Goal: Task Accomplishment & Management: Use online tool/utility

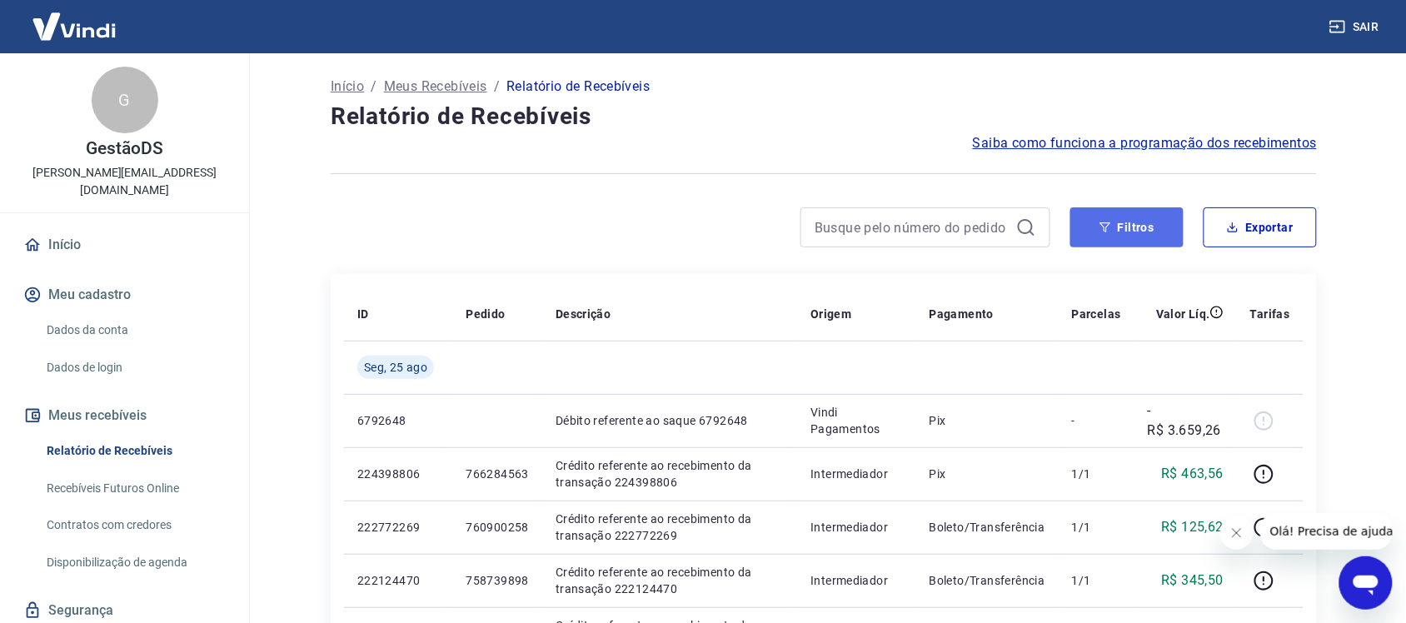
click at [1123, 223] on button "Filtros" at bounding box center [1127, 227] width 113 height 40
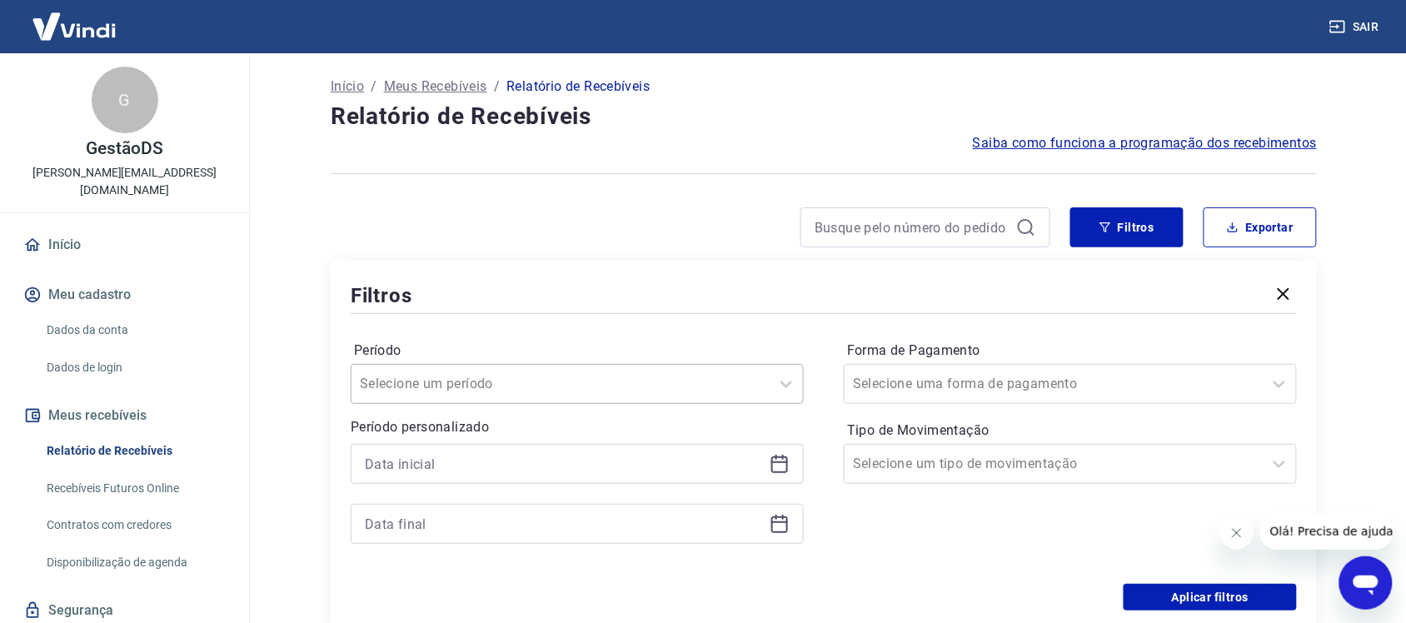
click at [594, 388] on div "Selecione um período" at bounding box center [577, 384] width 453 height 40
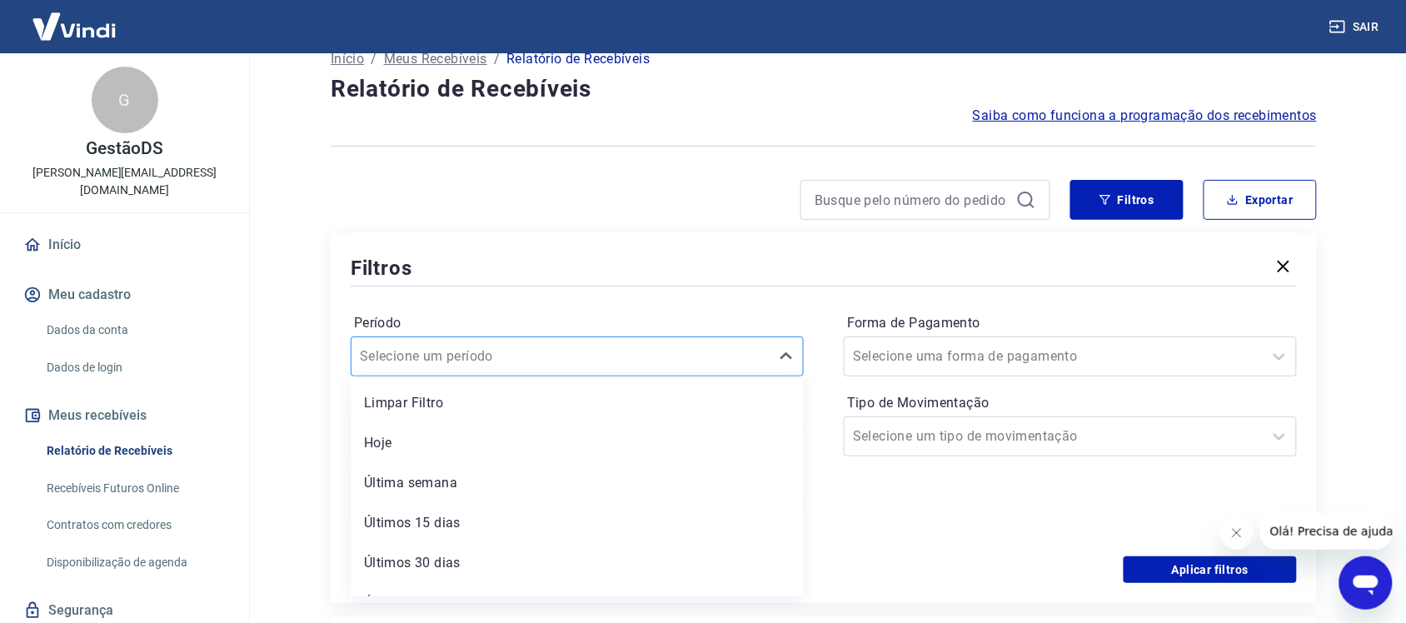
scroll to position [30, 0]
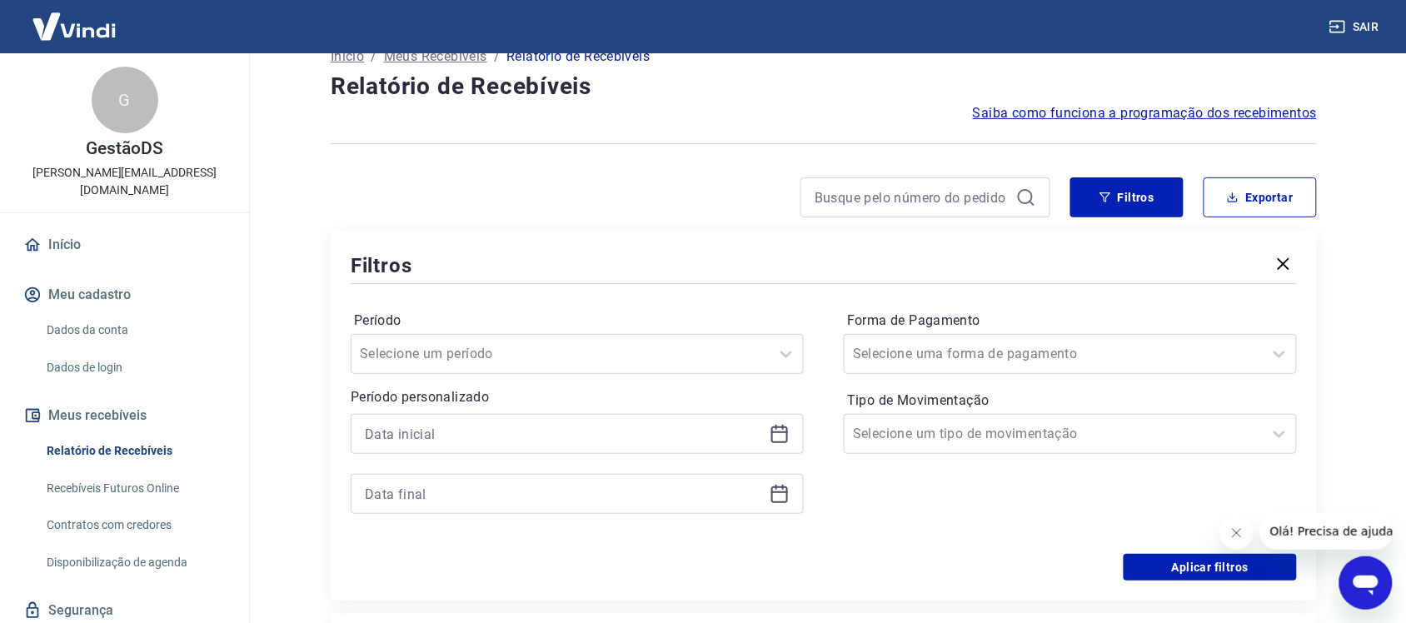
click at [708, 243] on div "Filtros Período Selecione um período Período personalizado Forma de Pagamento S…" at bounding box center [824, 416] width 986 height 370
click at [502, 439] on input at bounding box center [564, 434] width 398 height 25
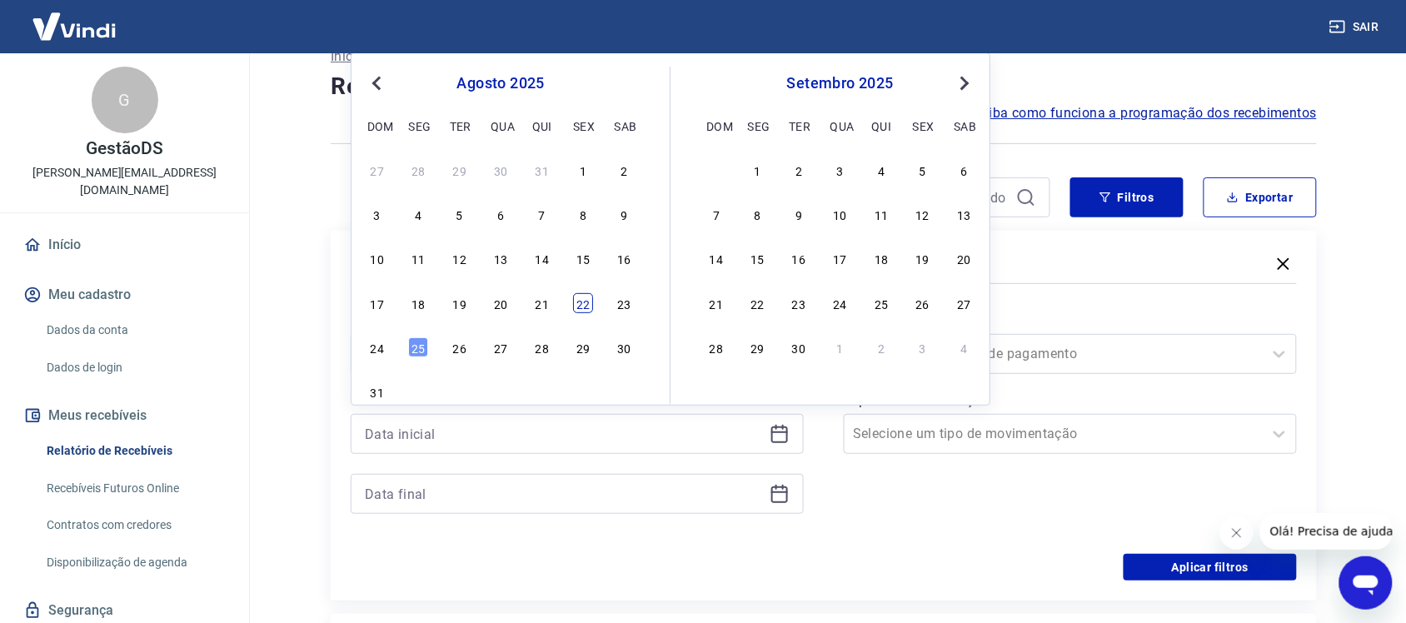
click at [584, 308] on div "22" at bounding box center [583, 303] width 20 height 20
type input "22/08/2025"
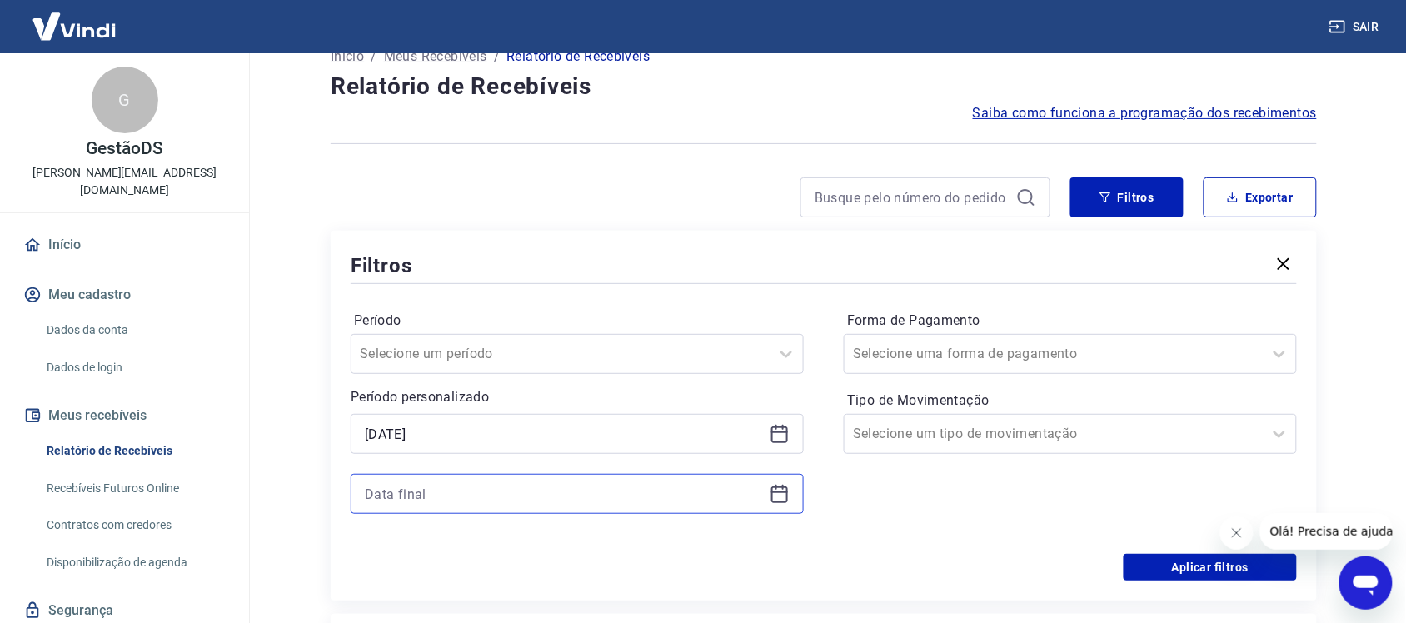
click at [467, 497] on input at bounding box center [564, 494] width 398 height 25
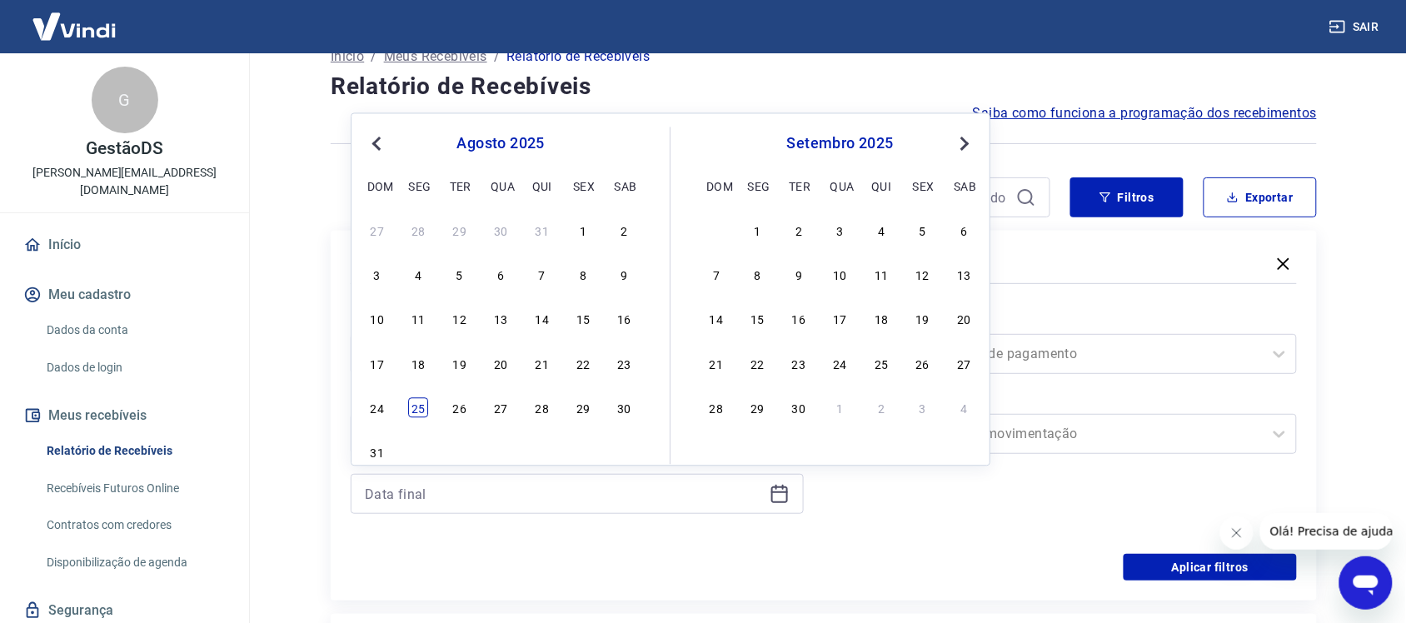
click at [421, 412] on div "25" at bounding box center [418, 408] width 20 height 20
type input "25/08/2025"
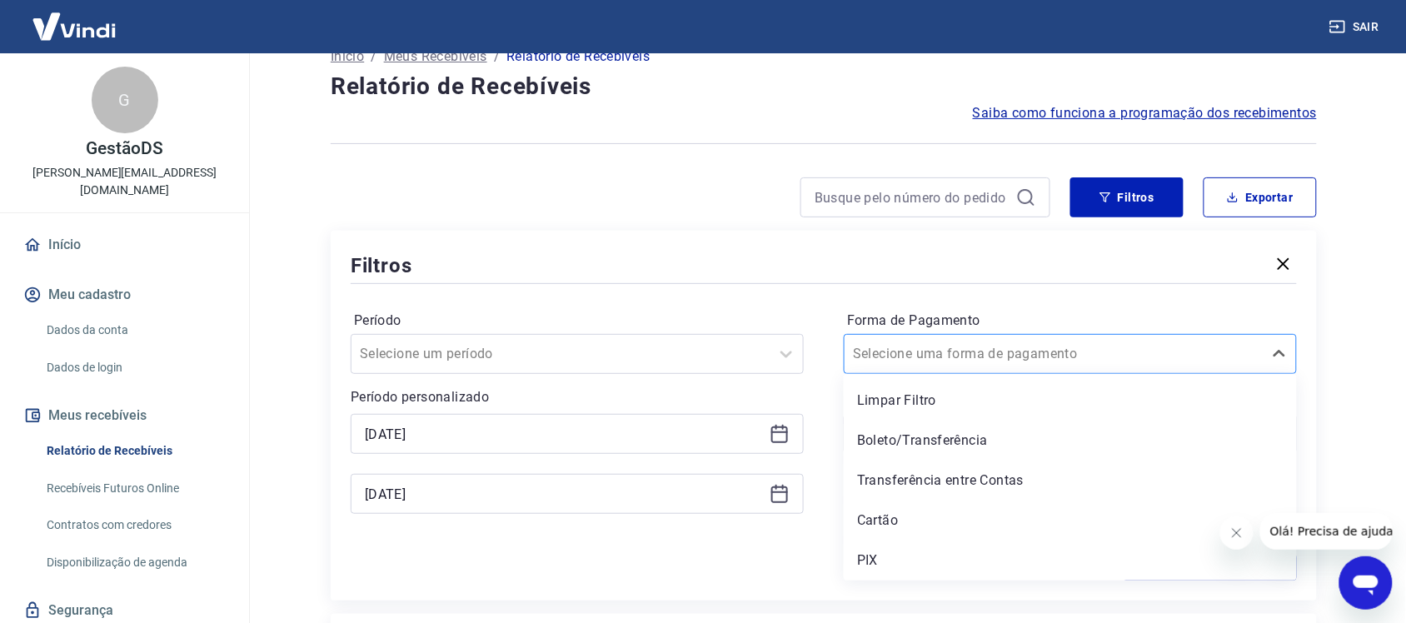
click at [962, 354] on input "Forma de Pagamento" at bounding box center [937, 354] width 168 height 20
click at [884, 562] on div "PIX" at bounding box center [1070, 560] width 453 height 33
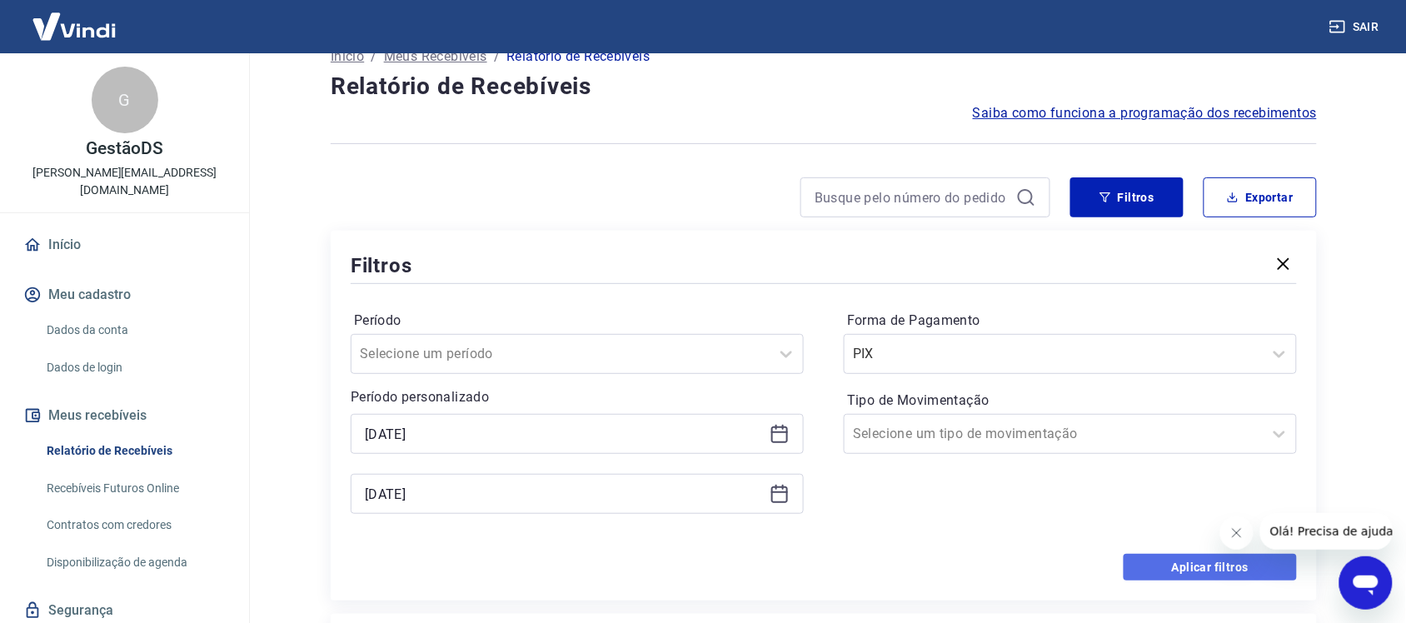
click at [1192, 564] on button "Aplicar filtros" at bounding box center [1210, 567] width 173 height 27
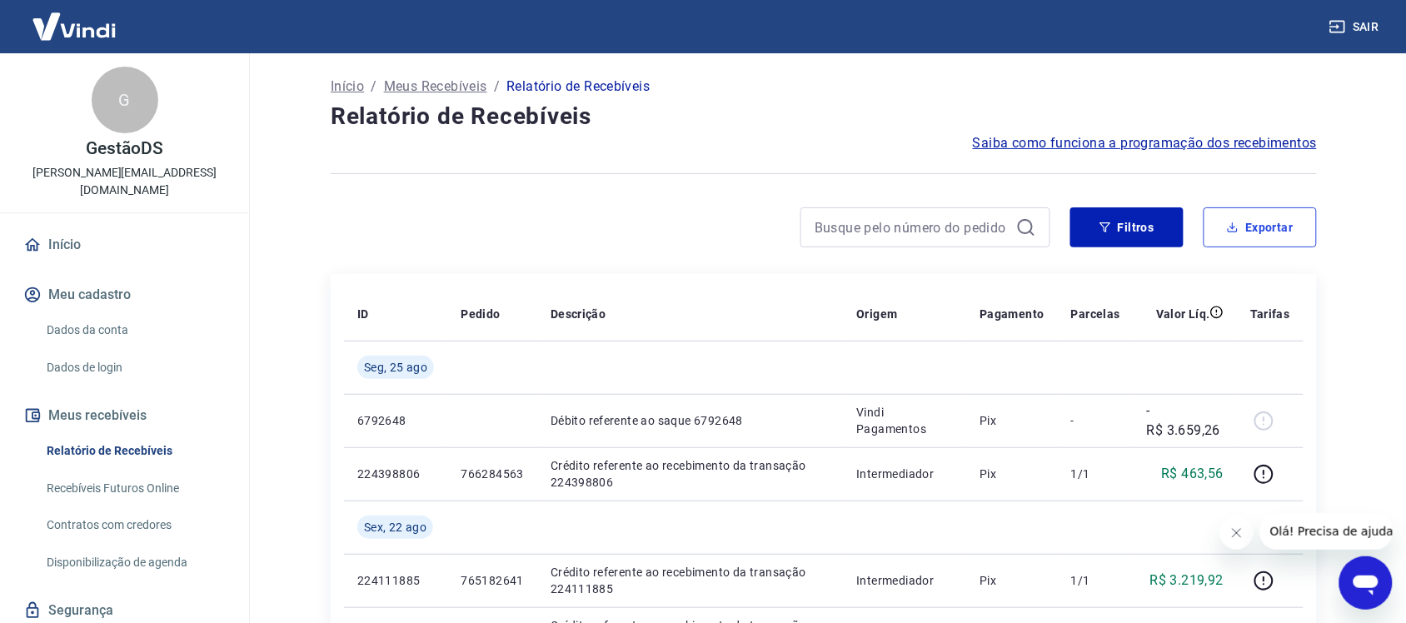
drag, startPoint x: 1230, startPoint y: 227, endPoint x: 1233, endPoint y: 236, distance: 9.5
click at [1231, 227] on icon "button" at bounding box center [1233, 228] width 12 height 12
type input "22/08/2025"
type input "25/08/2025"
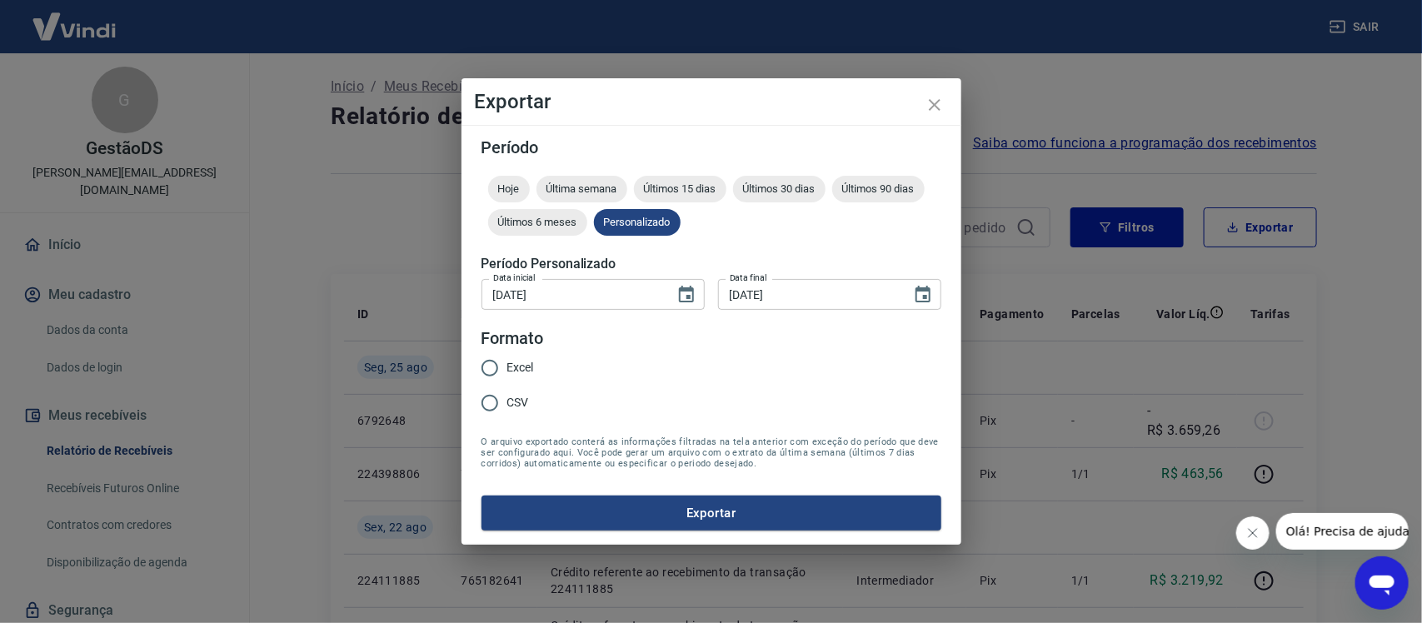
click at [522, 367] on span "Excel" at bounding box center [520, 367] width 27 height 17
click at [507, 367] on input "Excel" at bounding box center [489, 368] width 35 height 35
radio input "true"
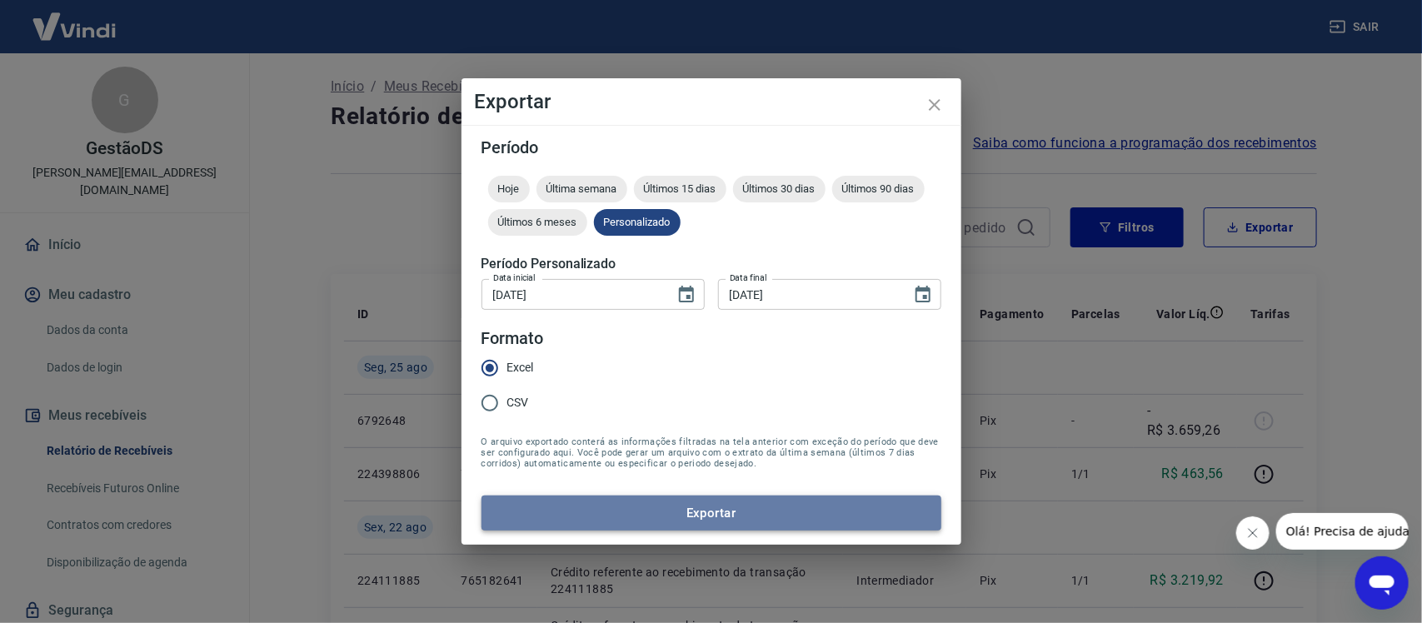
click at [676, 522] on button "Exportar" at bounding box center [712, 513] width 460 height 35
